Goal: Transaction & Acquisition: Obtain resource

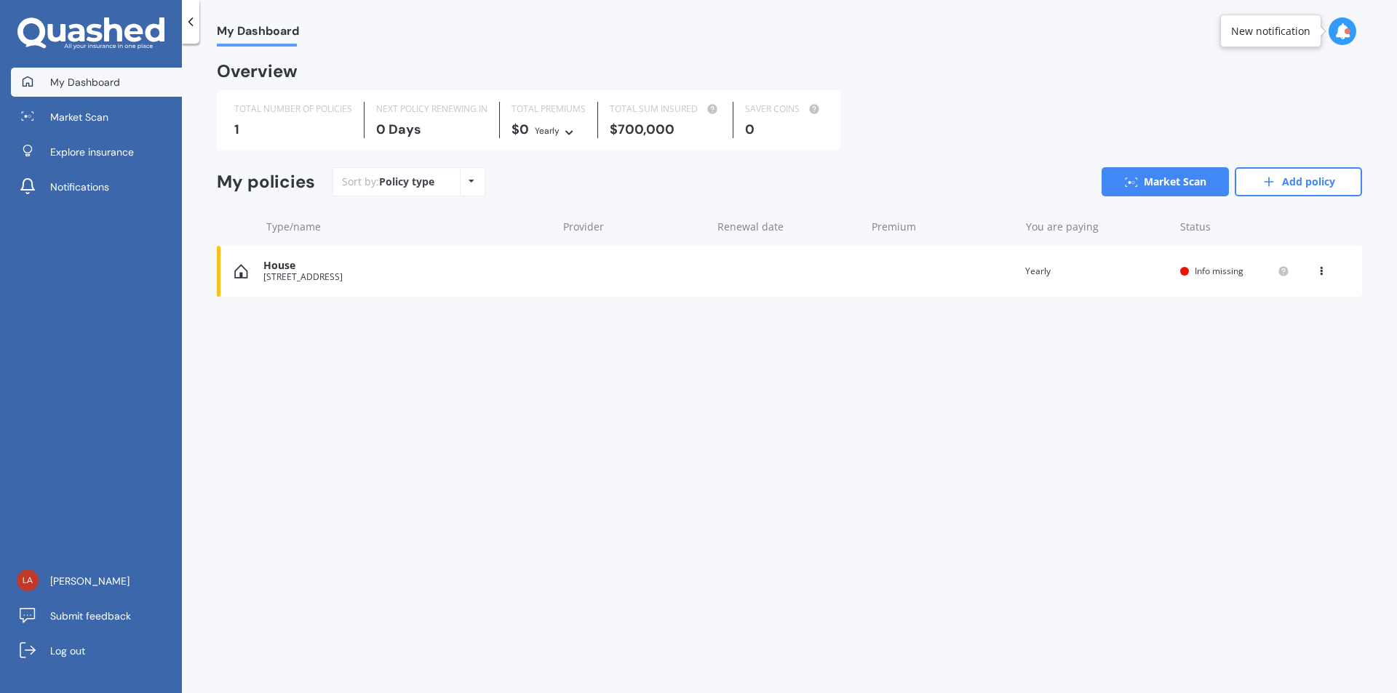
click at [394, 278] on div "[STREET_ADDRESS]" at bounding box center [406, 277] width 286 height 10
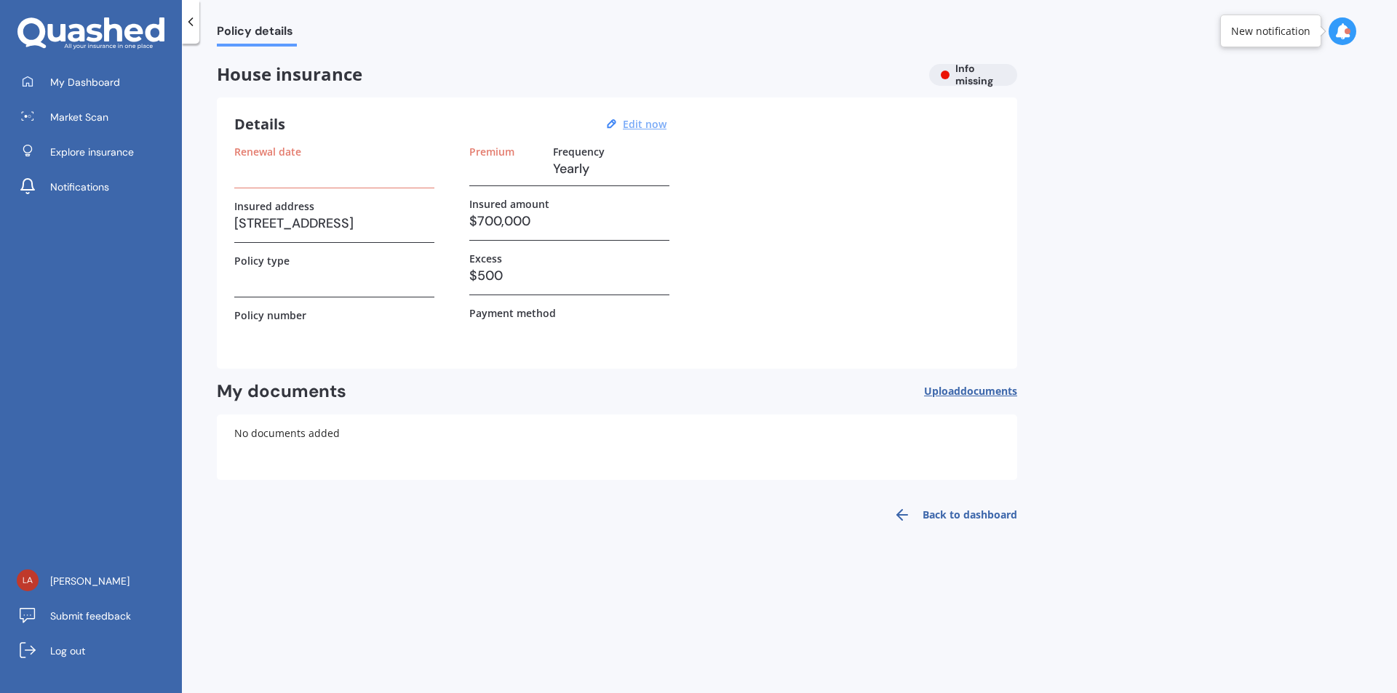
click at [636, 124] on u "Edit now" at bounding box center [645, 124] width 44 height 14
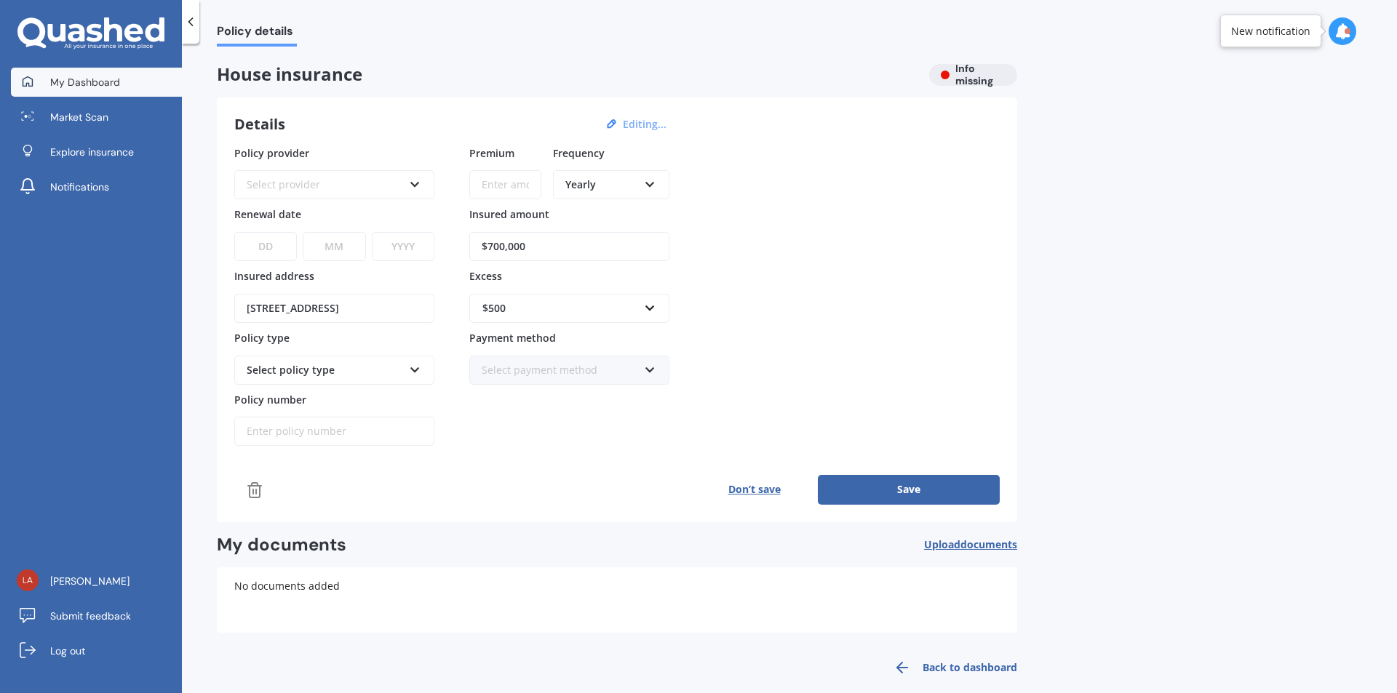
click at [110, 78] on span "My Dashboard" at bounding box center [85, 82] width 70 height 15
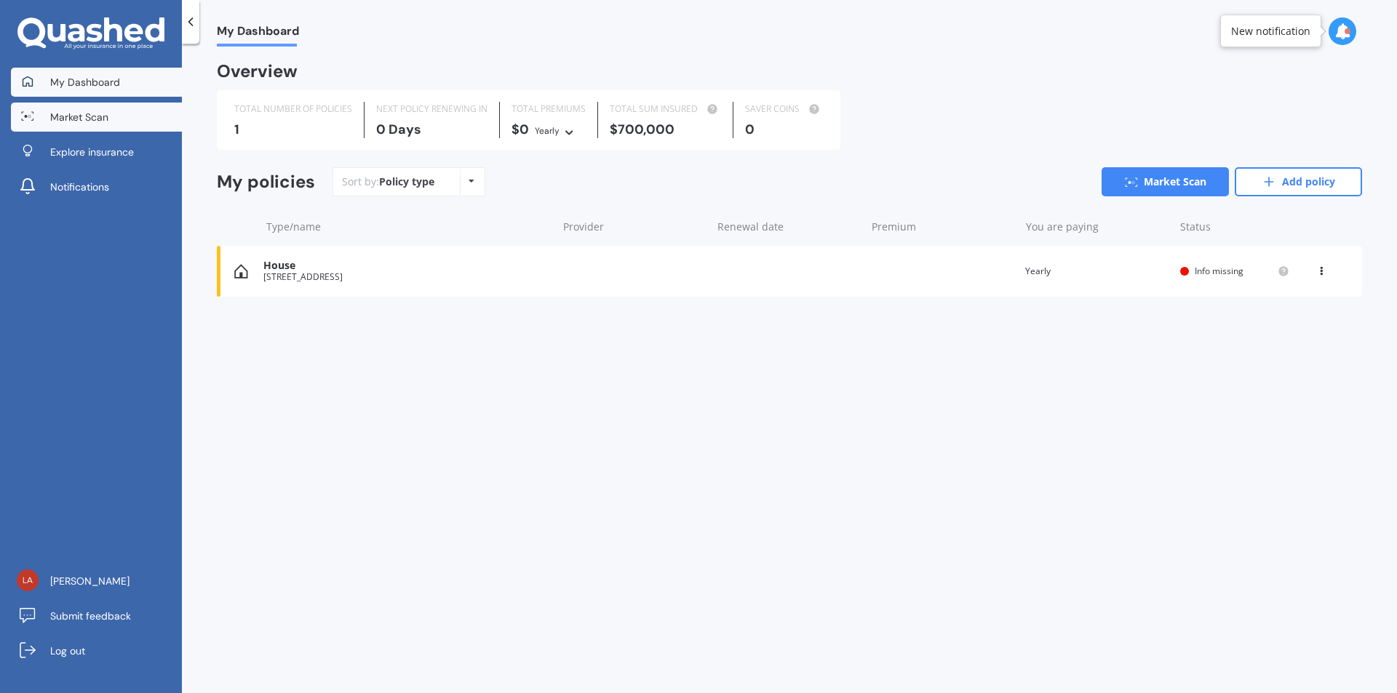
click at [88, 110] on span "Market Scan" at bounding box center [79, 117] width 58 height 15
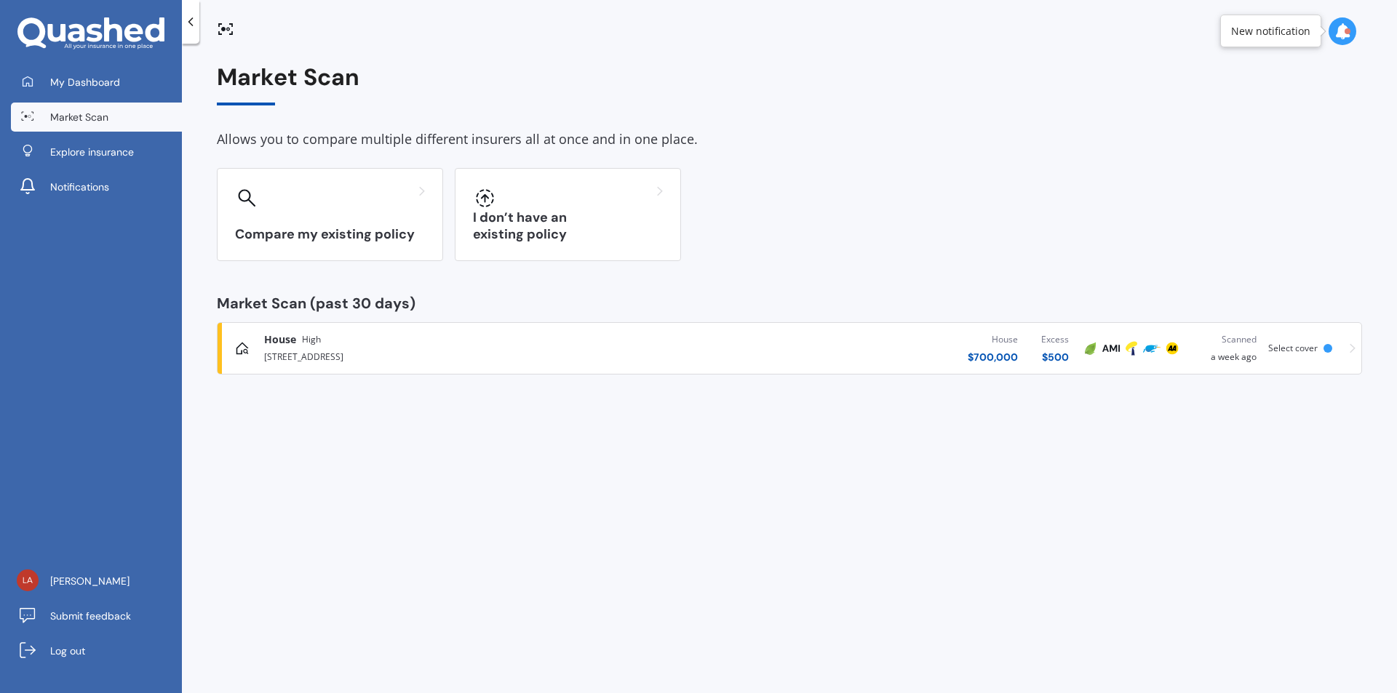
click at [1152, 352] on img at bounding box center [1151, 348] width 17 height 17
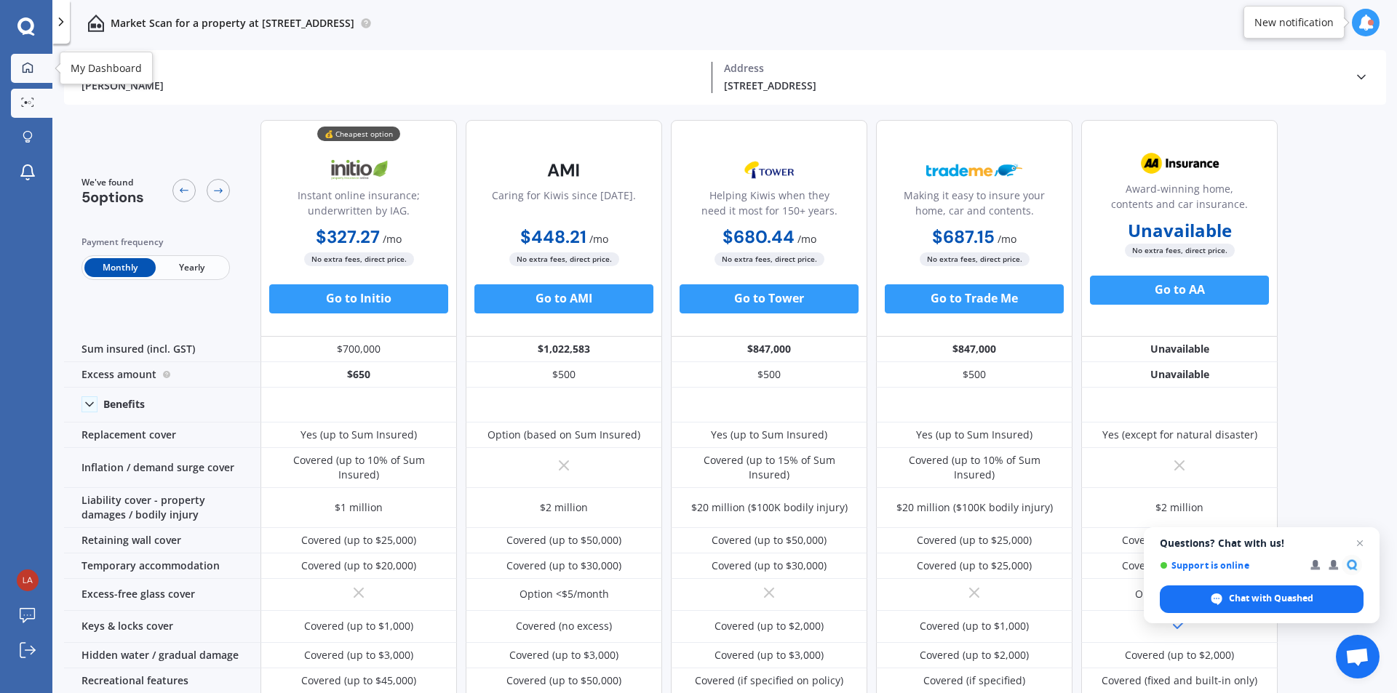
click at [34, 71] on div at bounding box center [28, 68] width 22 height 13
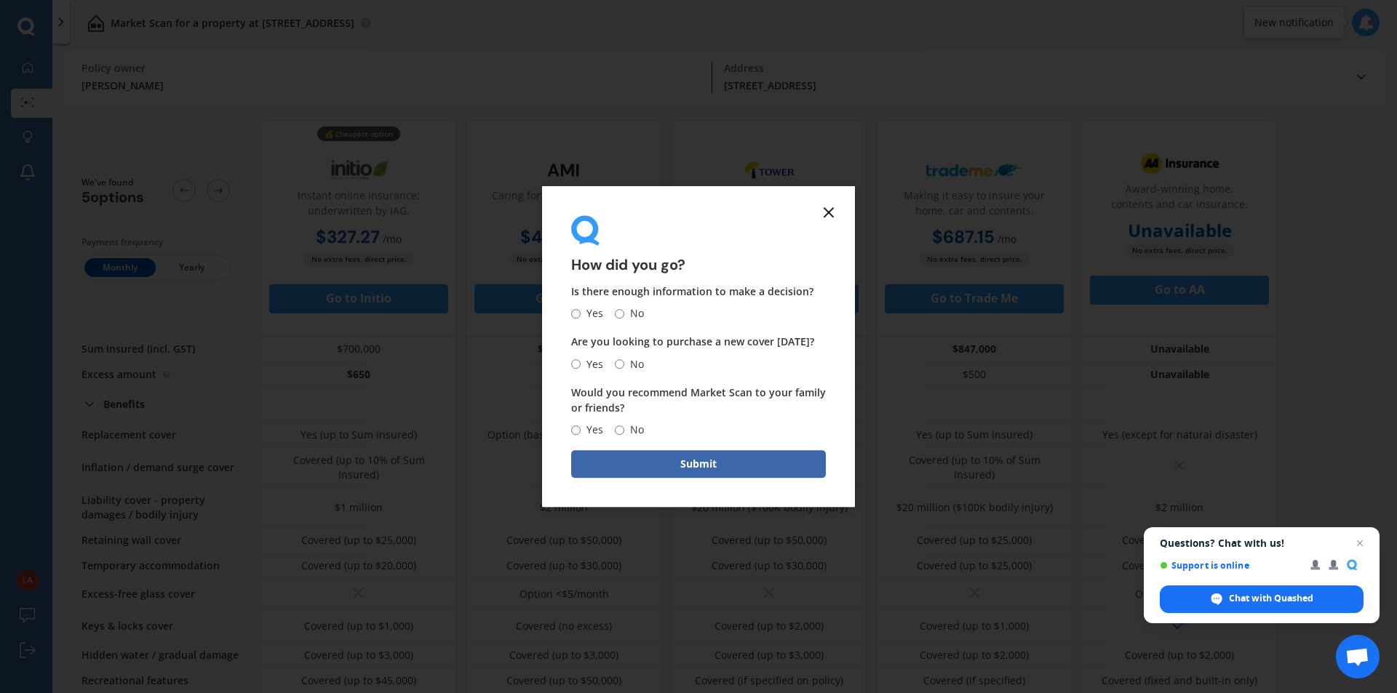
click at [620, 319] on input "No" at bounding box center [619, 313] width 9 height 9
radio input "true"
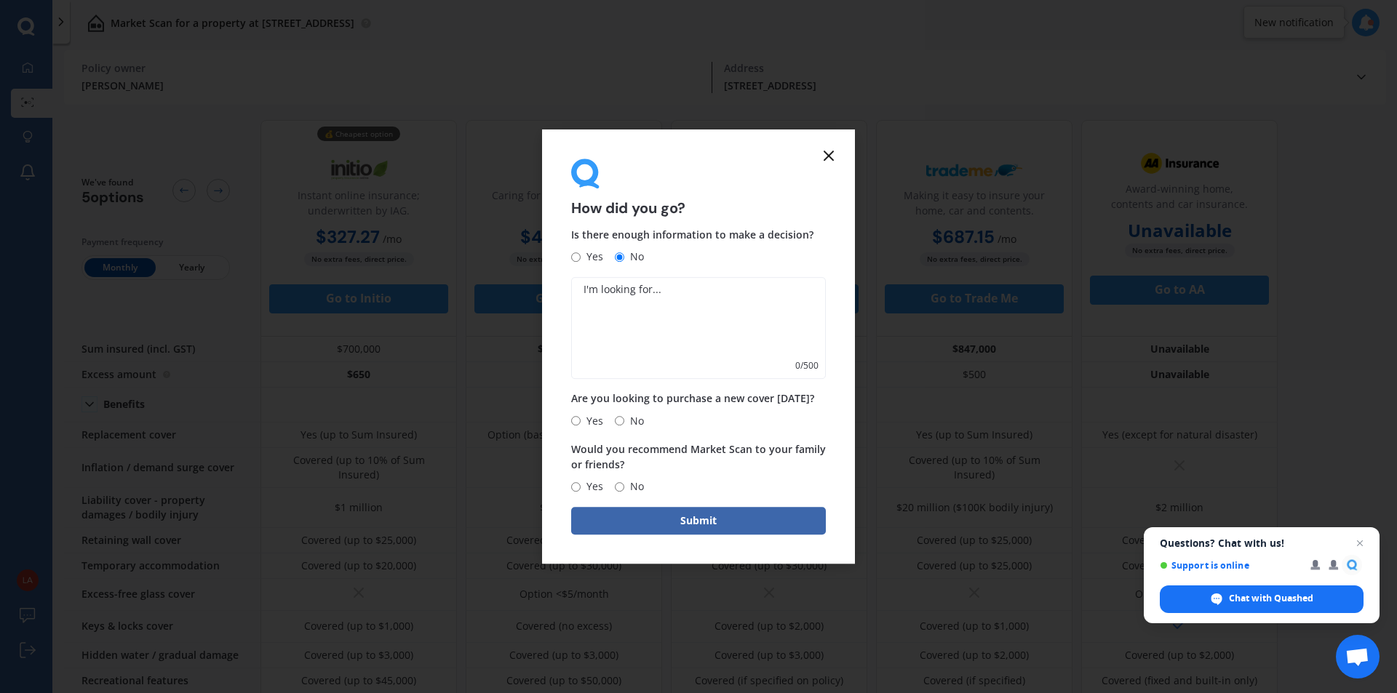
click at [578, 258] on input "Yes" at bounding box center [575, 256] width 9 height 9
radio input "true"
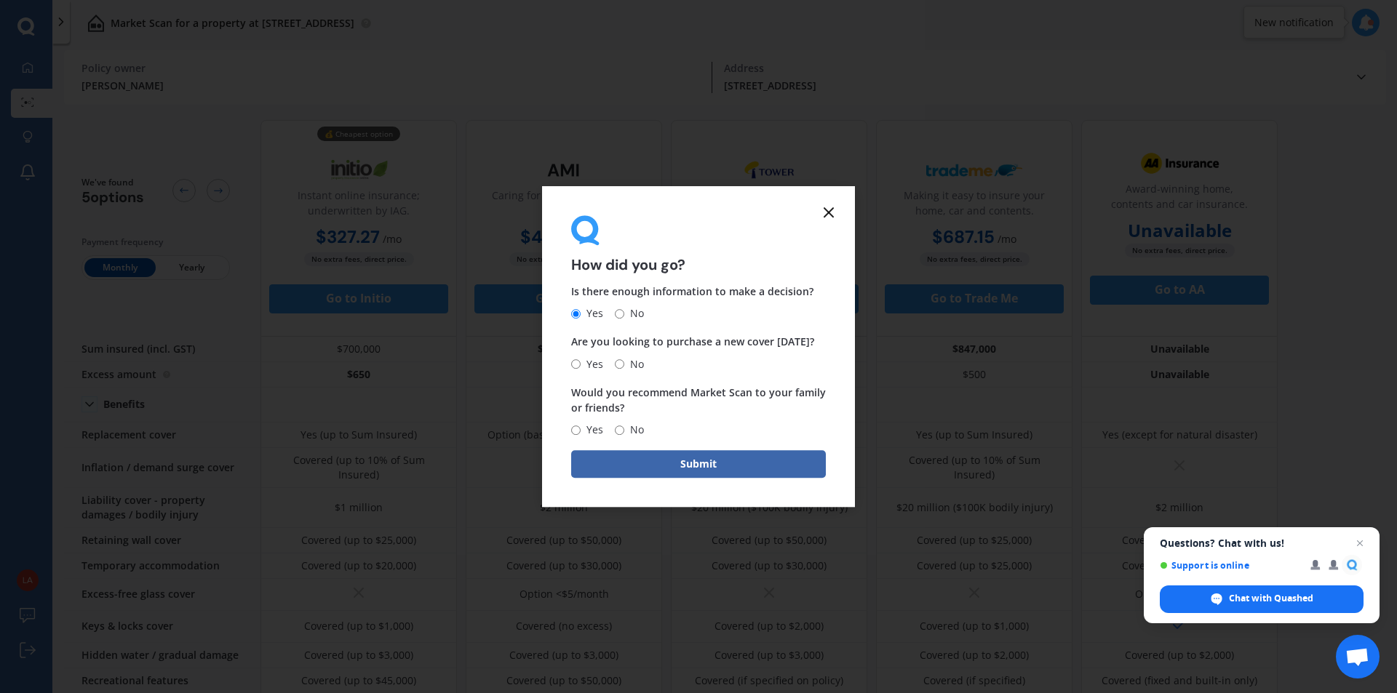
click at [581, 362] on span "Yes" at bounding box center [592, 364] width 23 height 17
click at [581, 362] on input "Yes" at bounding box center [575, 363] width 9 height 9
radio input "true"
click at [578, 428] on input "Yes" at bounding box center [575, 430] width 9 height 9
radio input "true"
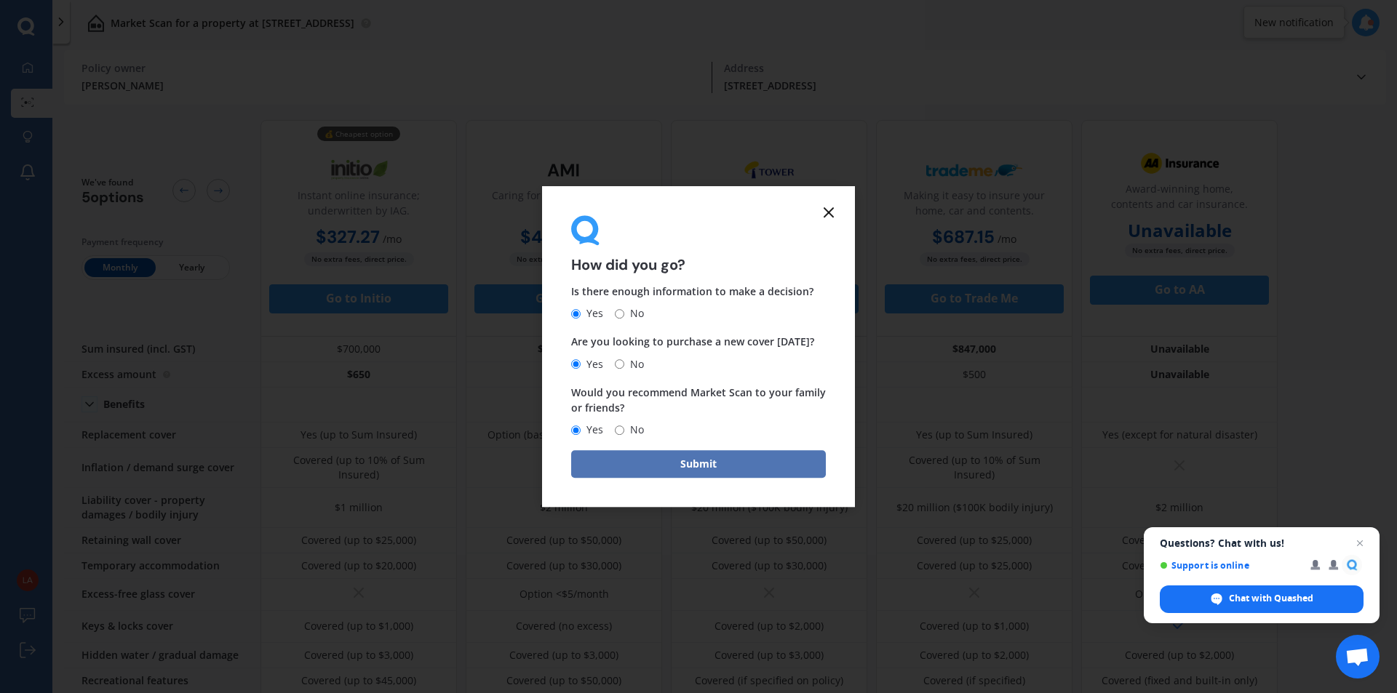
click at [687, 463] on button "Submit" at bounding box center [698, 464] width 255 height 28
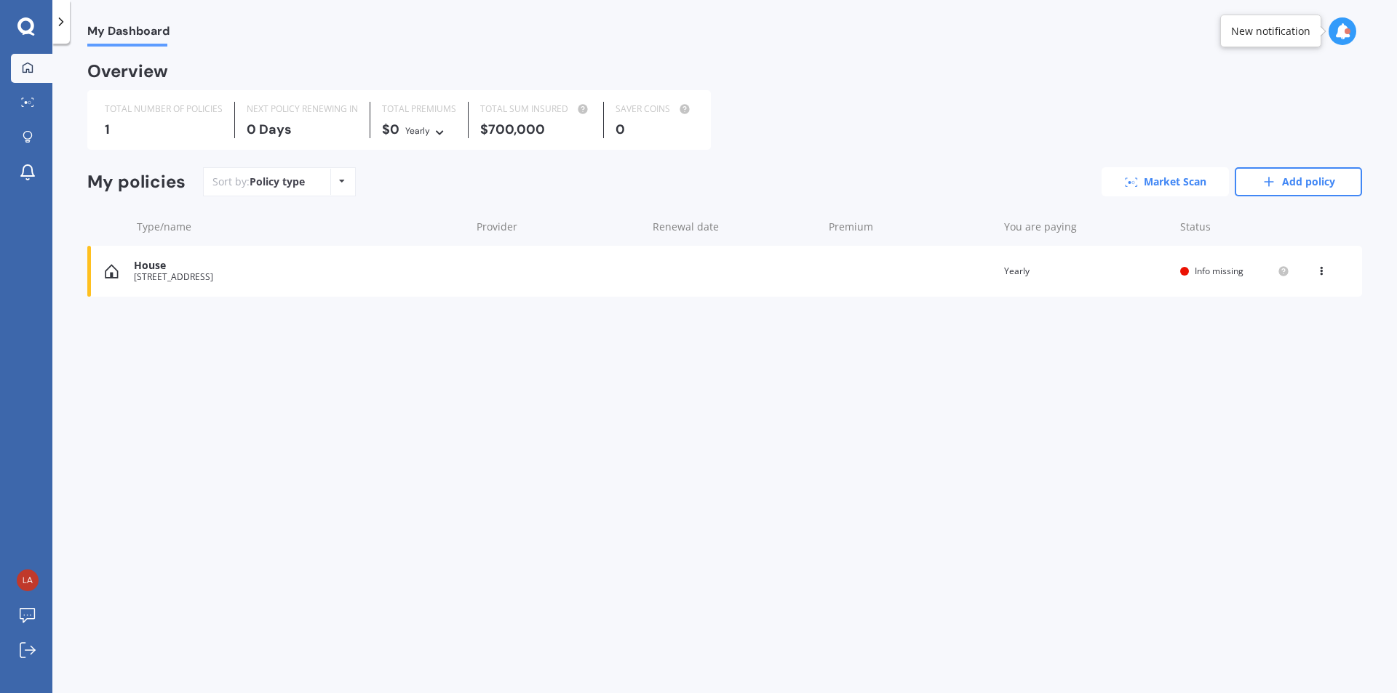
click at [1163, 183] on link "Market Scan" at bounding box center [1164, 181] width 127 height 29
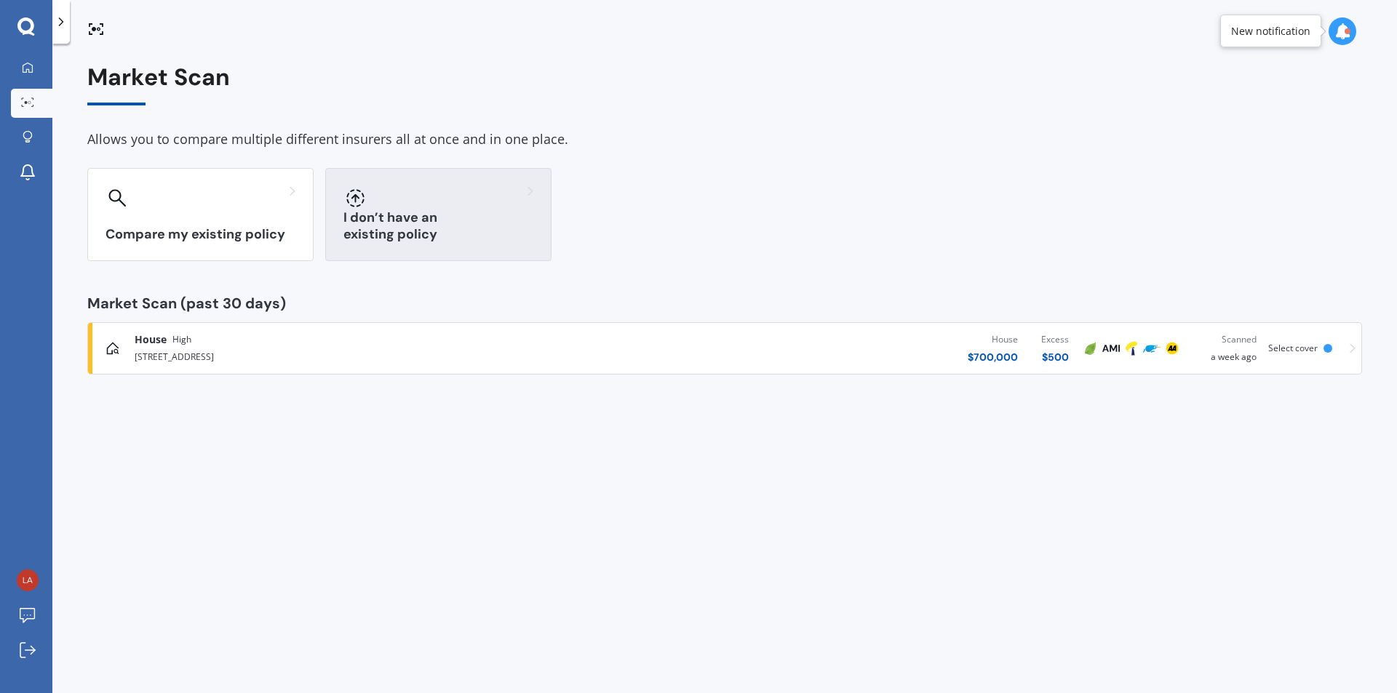
click at [432, 218] on div "I don’t have an existing policy" at bounding box center [438, 214] width 226 height 93
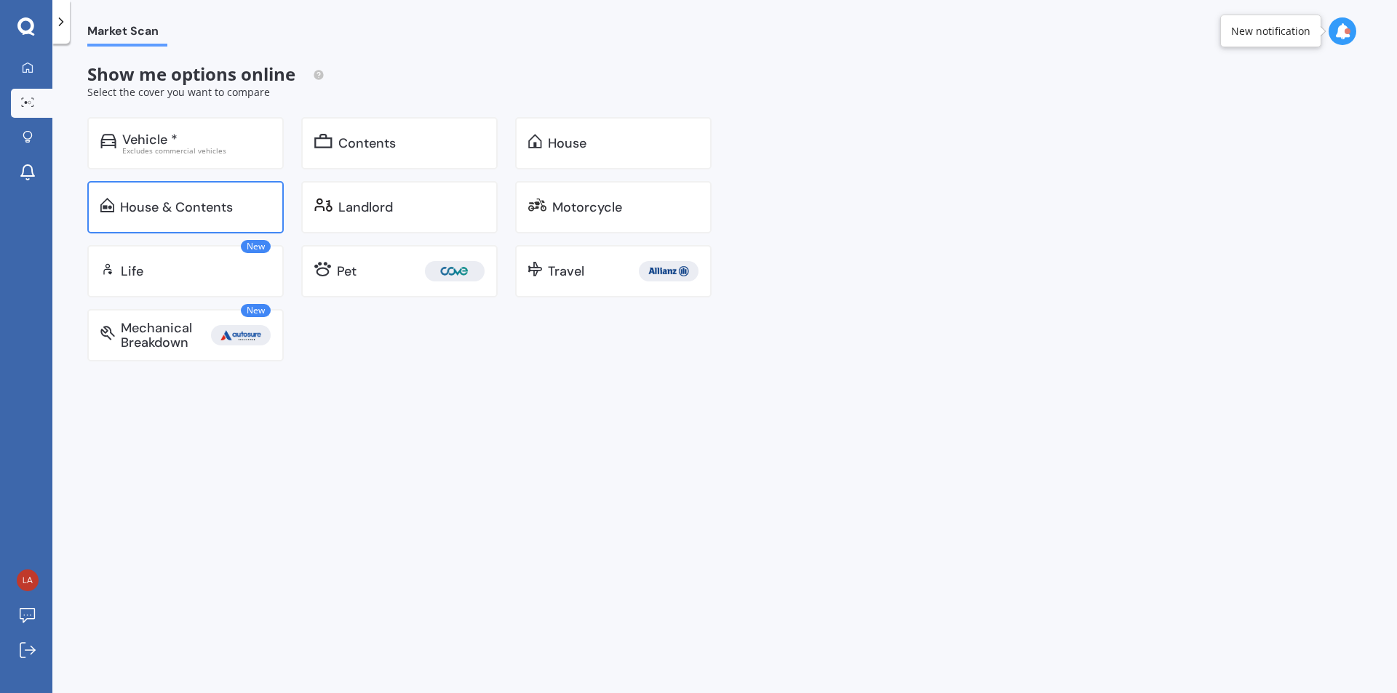
click at [191, 210] on div "House & Contents" at bounding box center [176, 207] width 113 height 15
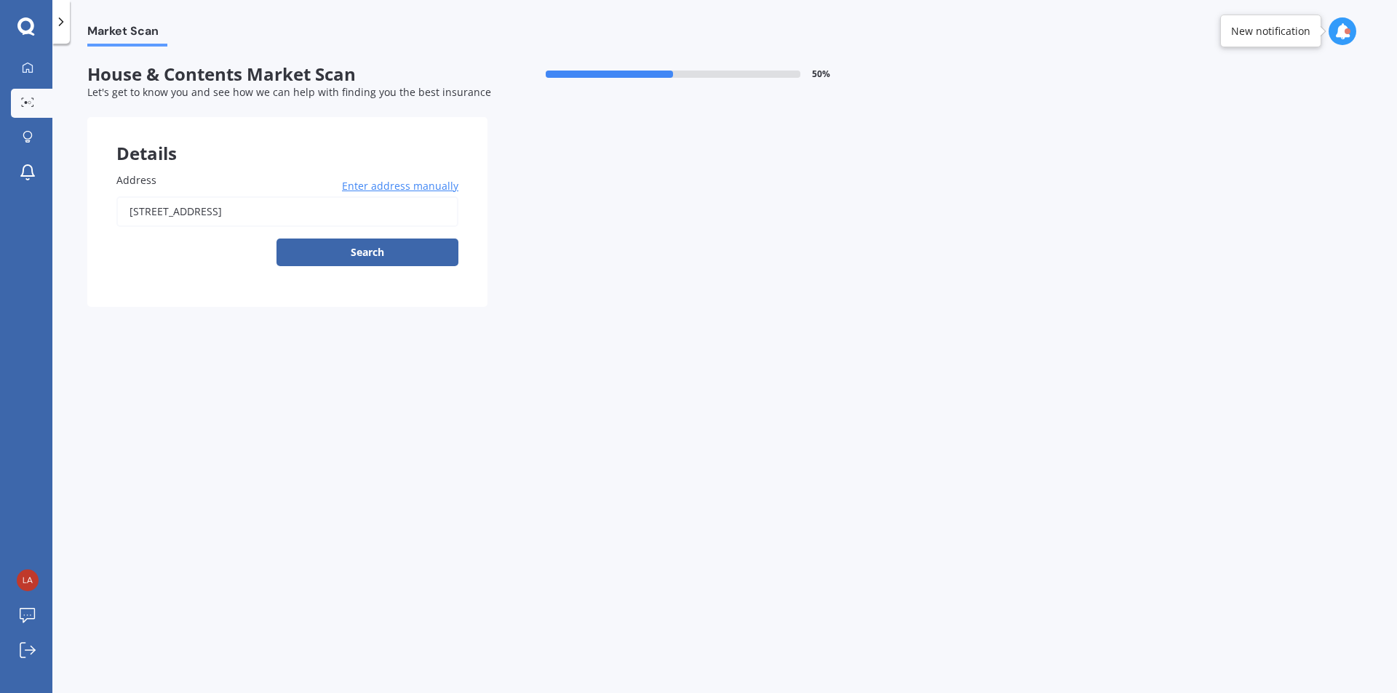
click at [263, 218] on input "[STREET_ADDRESS]" at bounding box center [287, 211] width 342 height 31
drag, startPoint x: 355, startPoint y: 218, endPoint x: 92, endPoint y: 212, distance: 262.7
click at [92, 212] on div "Address [STREET_ADDRESS] Enter address manually Search" at bounding box center [287, 225] width 400 height 164
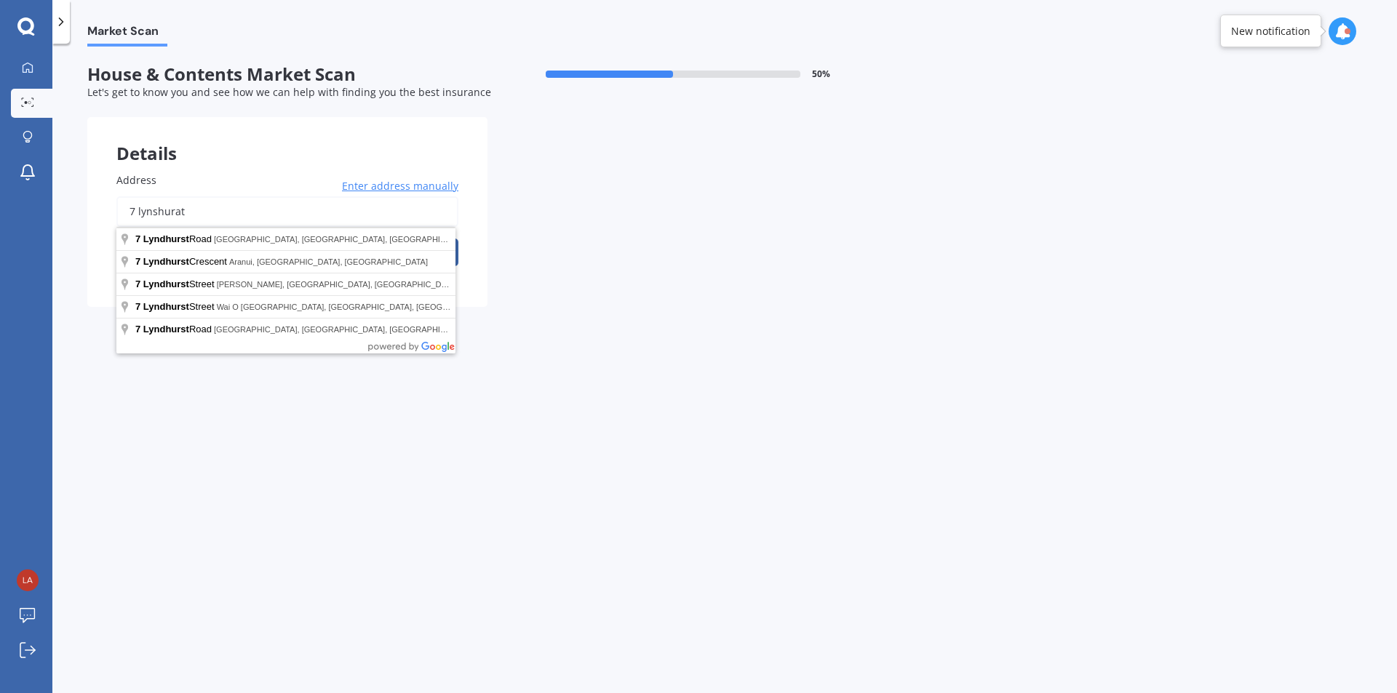
click at [202, 212] on input "7 lynshurat" at bounding box center [287, 211] width 342 height 31
click at [151, 211] on input "7 lynshurst stre" at bounding box center [287, 211] width 342 height 31
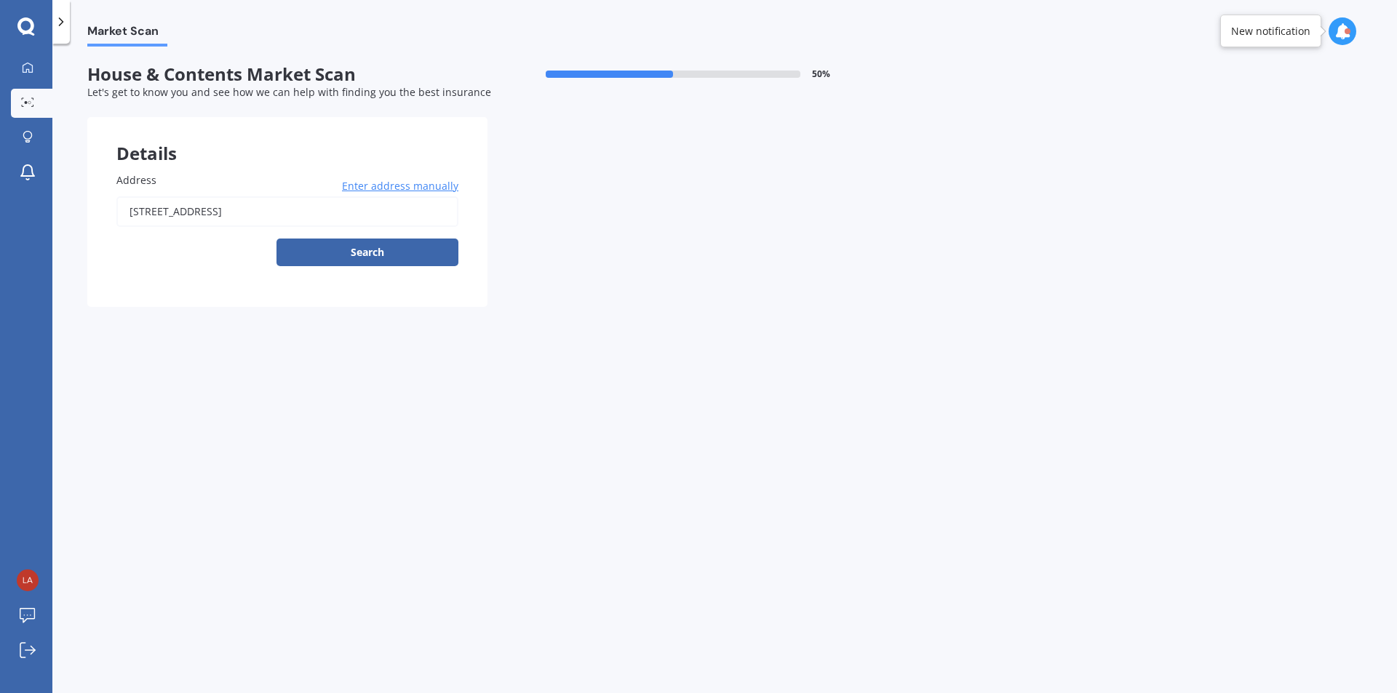
type input "[STREET_ADDRESS]"
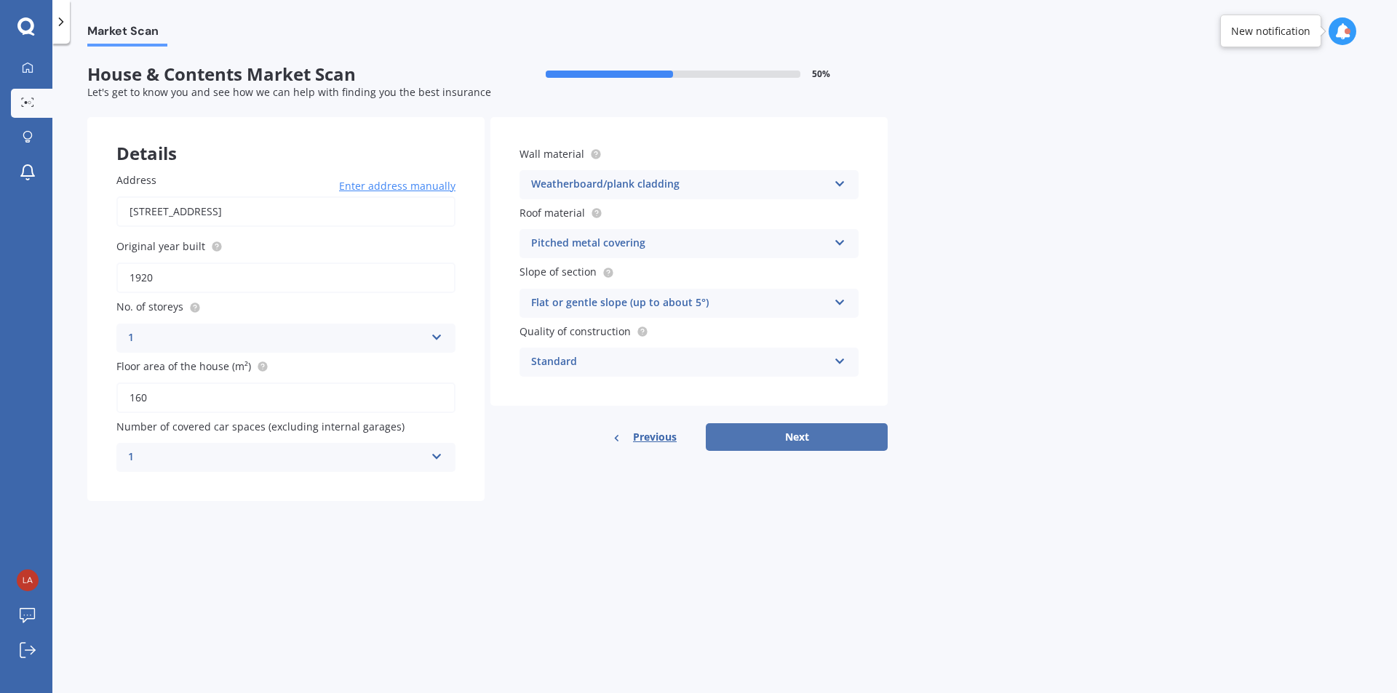
click at [826, 442] on button "Next" at bounding box center [797, 437] width 182 height 28
select select "14"
select select "02"
select select "1968"
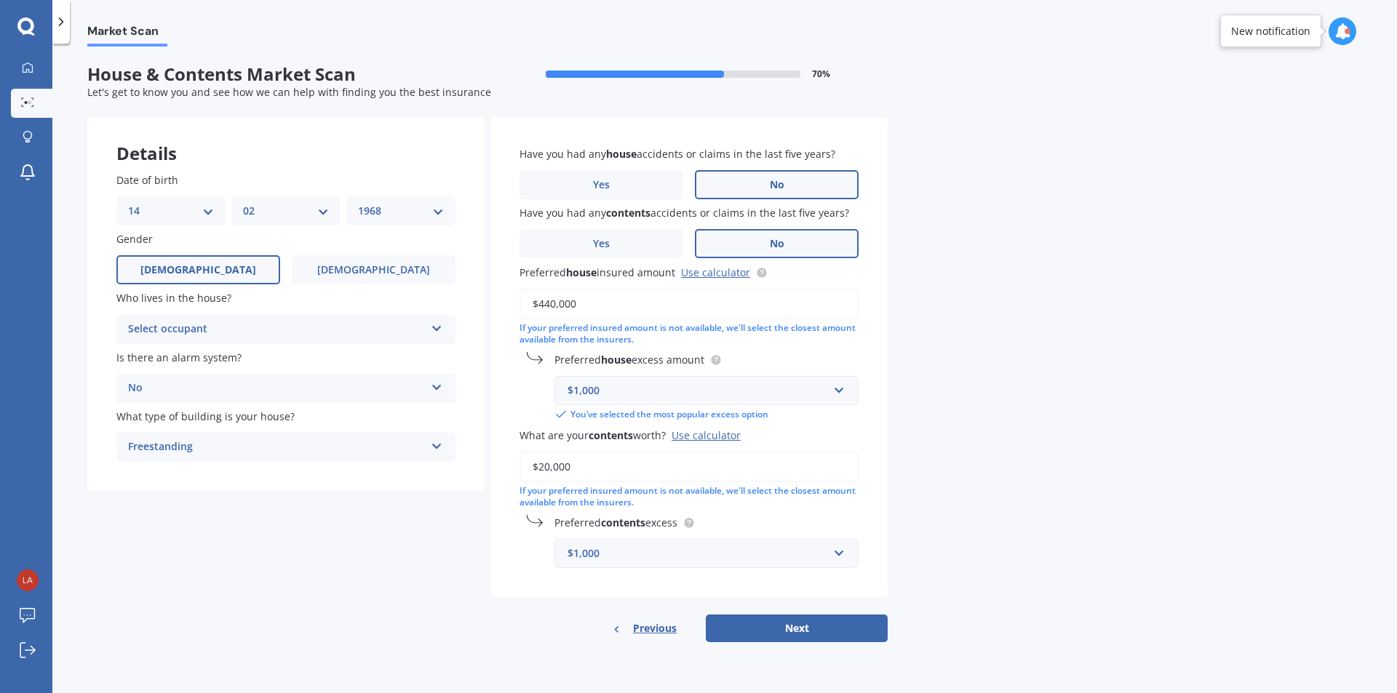
click at [274, 336] on div "Select occupant" at bounding box center [276, 329] width 297 height 17
click at [242, 376] on div "Owner + Boarder" at bounding box center [286, 384] width 338 height 26
click at [717, 274] on link "Use calculator" at bounding box center [715, 273] width 69 height 14
click at [808, 634] on button "Next" at bounding box center [797, 629] width 182 height 28
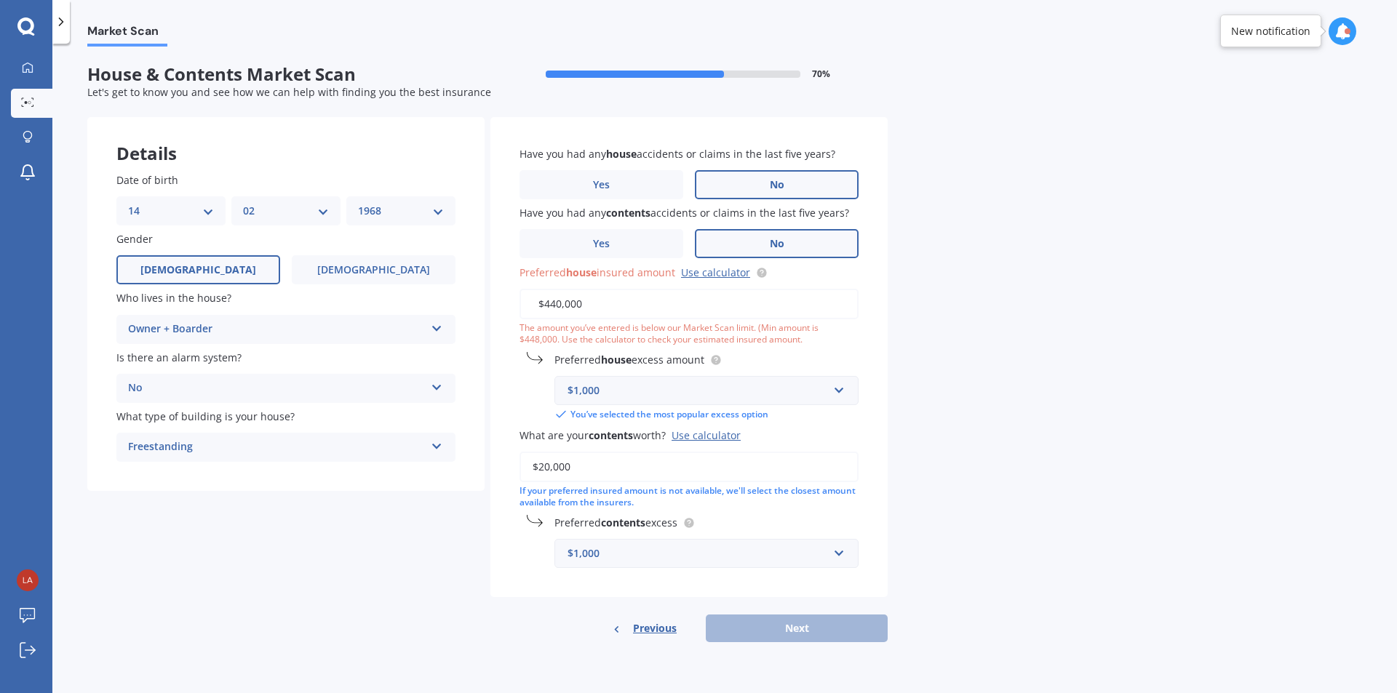
drag, startPoint x: 633, startPoint y: 300, endPoint x: 512, endPoint y: 291, distance: 121.1
click at [512, 291] on div "Have you had any house accidents or claims in the last five years? Yes No Have …" at bounding box center [688, 357] width 397 height 481
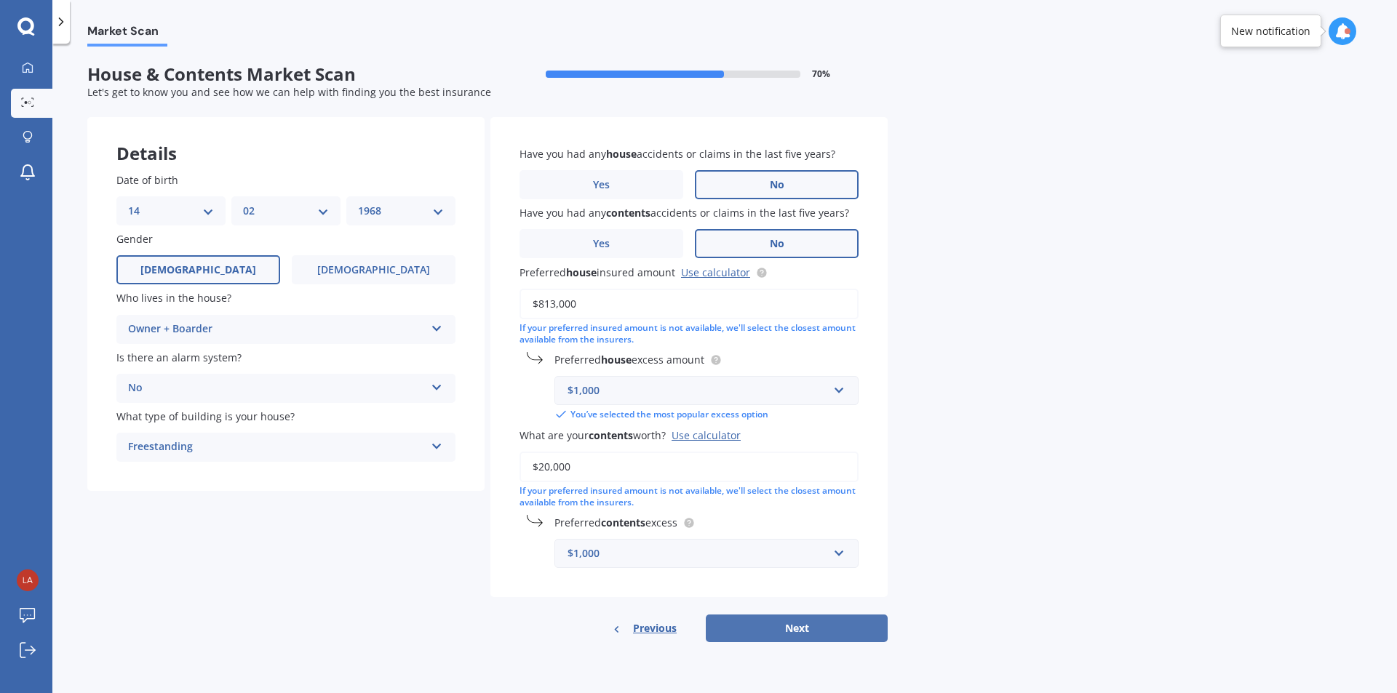
type input "$813,000"
click at [824, 629] on button "Next" at bounding box center [797, 629] width 182 height 28
select select "14"
select select "02"
select select "1968"
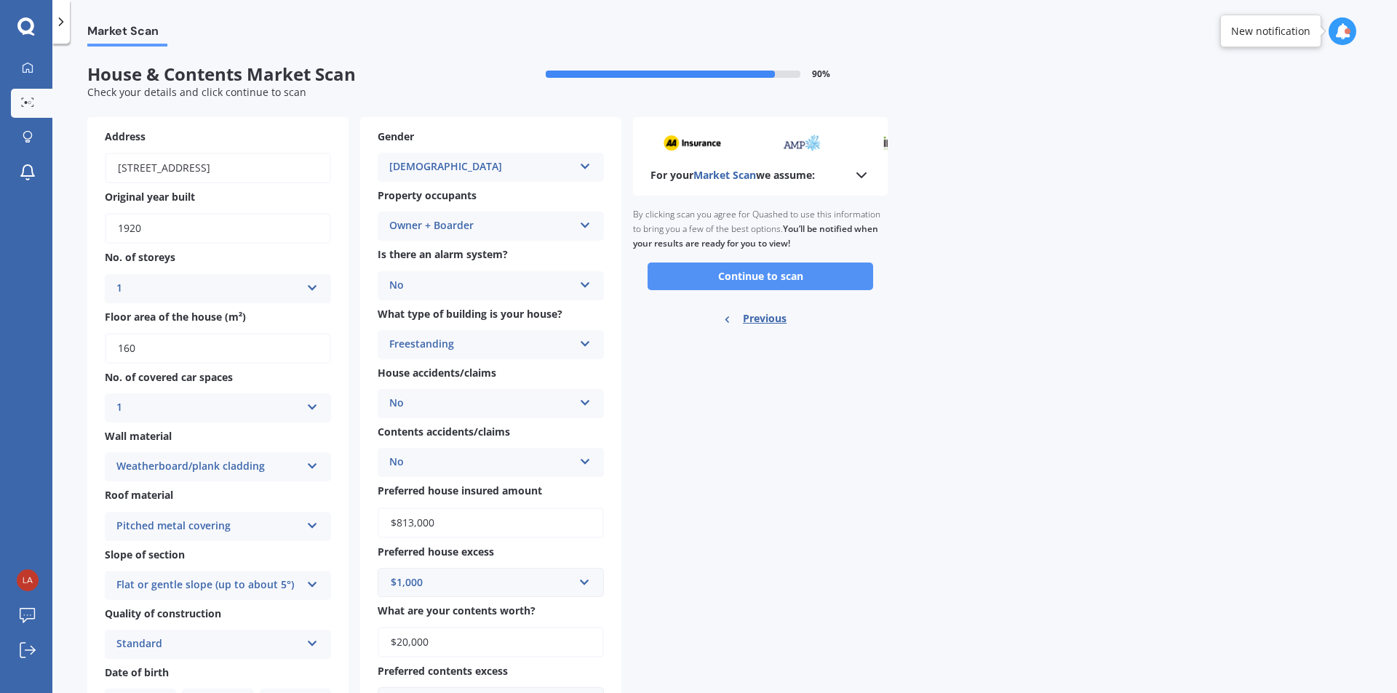
click at [791, 278] on button "Continue to scan" at bounding box center [760, 277] width 226 height 28
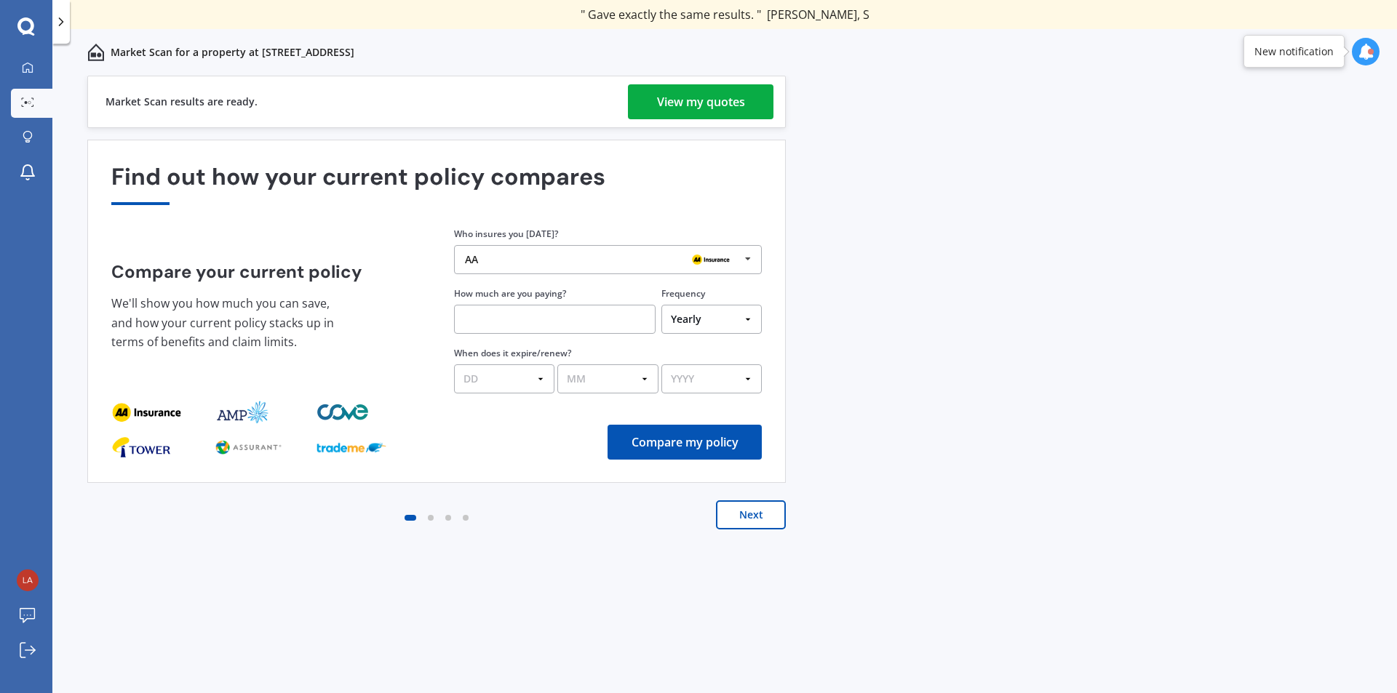
click at [703, 96] on div "View my quotes" at bounding box center [701, 101] width 88 height 35
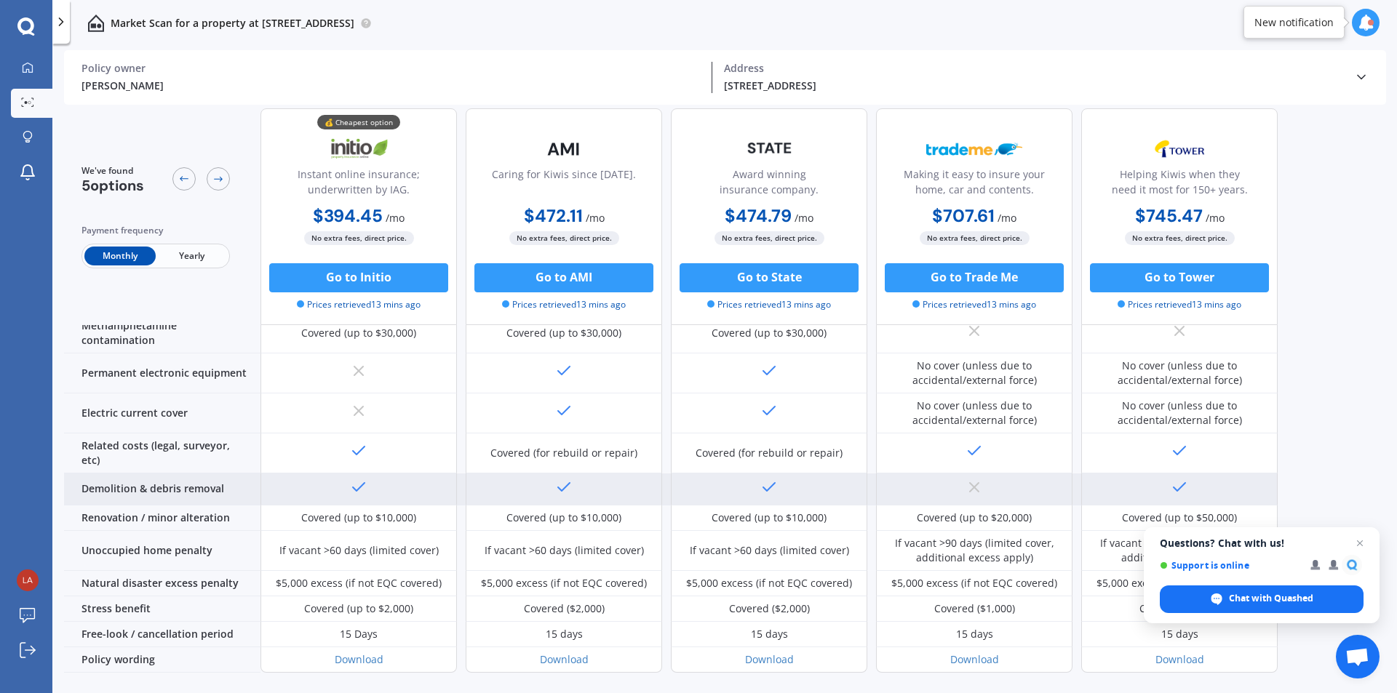
scroll to position [484, 0]
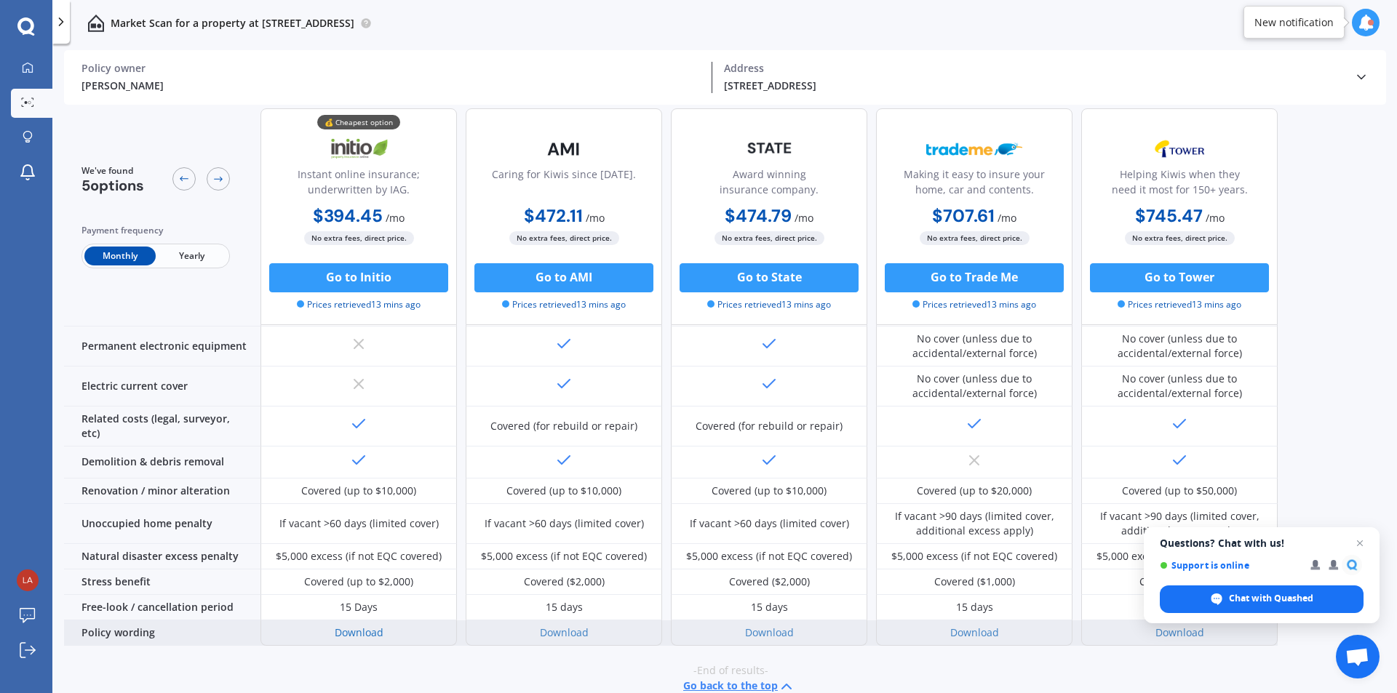
click at [369, 626] on link "Download" at bounding box center [359, 633] width 49 height 14
